Goal: Task Accomplishment & Management: Manage account settings

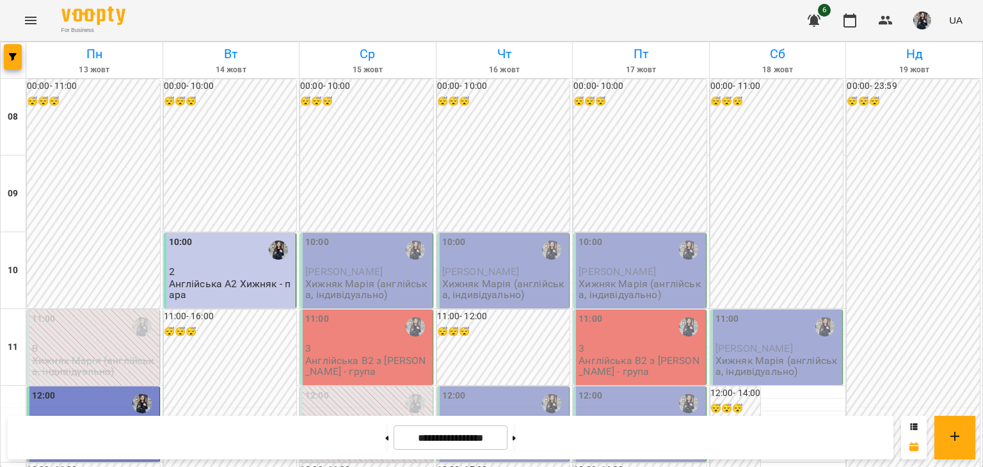
click at [371, 280] on p "Хижняк Марія (англійська, індивідуально)" at bounding box center [367, 289] width 125 height 22
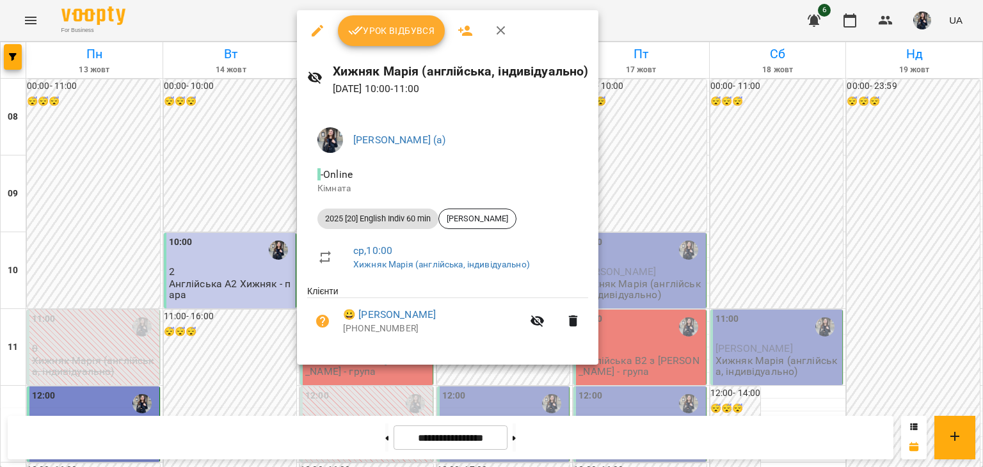
click at [401, 47] on div "Урок відбувся" at bounding box center [447, 30] width 301 height 41
click at [400, 40] on button "Урок відбувся" at bounding box center [391, 30] width 107 height 31
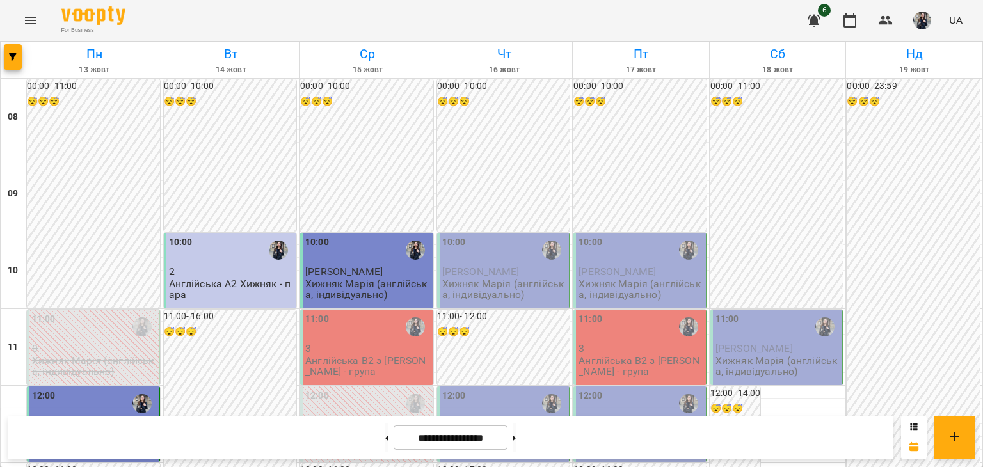
click at [376, 347] on p "3" at bounding box center [367, 348] width 125 height 11
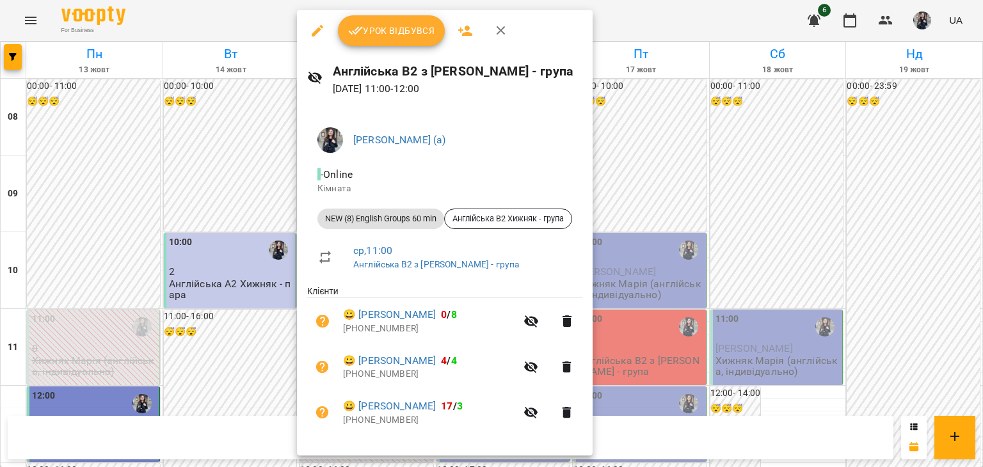
click at [387, 32] on span "Урок відбувся" at bounding box center [391, 30] width 87 height 15
